Goal: Task Accomplishment & Management: Manage account settings

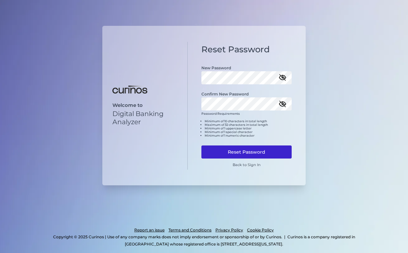
click at [255, 150] on button "Reset Password" at bounding box center [247, 151] width 90 height 13
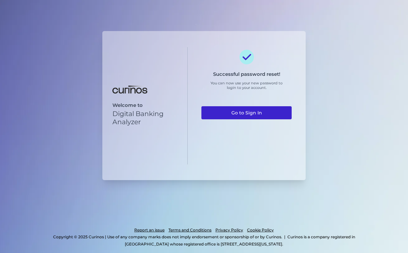
click at [260, 113] on link "Go to Sign In" at bounding box center [247, 112] width 90 height 13
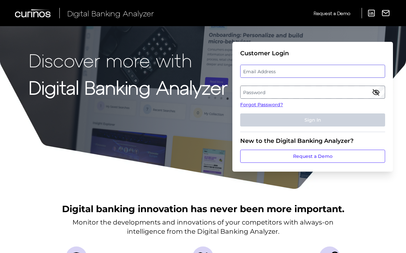
type input "bday@pscu.com"
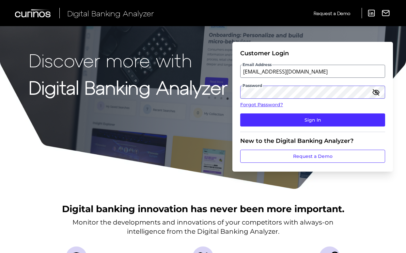
click at [313, 119] on button "Sign In" at bounding box center [312, 119] width 145 height 13
